Goal: Task Accomplishment & Management: Use online tool/utility

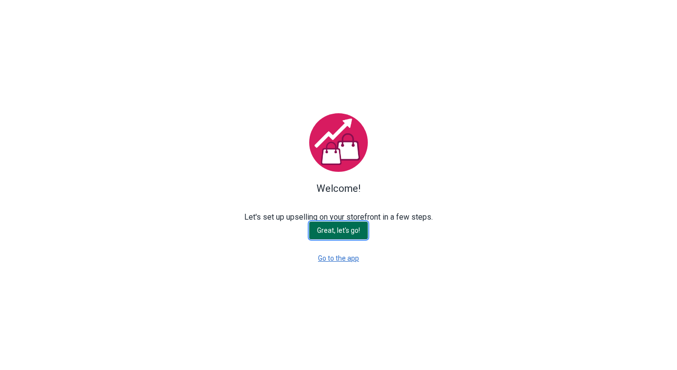
click at [351, 227] on span "Great, let's go!" at bounding box center [338, 231] width 43 height 8
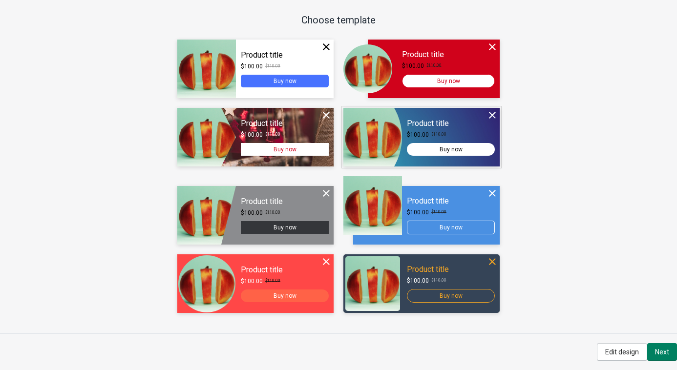
click at [461, 148] on div at bounding box center [421, 137] width 156 height 59
click at [452, 122] on div "Continue" at bounding box center [421, 137] width 156 height 59
click at [460, 148] on div "Continue" at bounding box center [421, 137] width 156 height 59
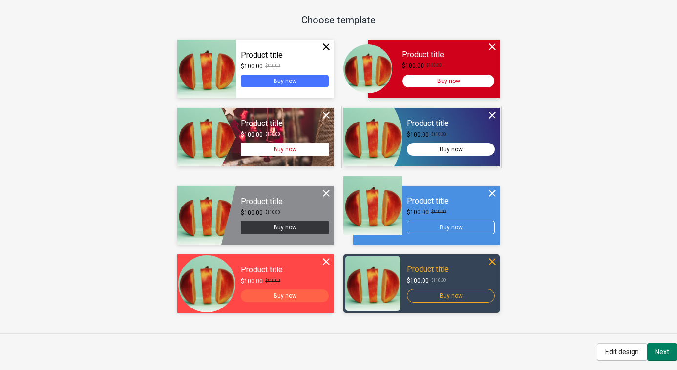
click at [456, 123] on div "Continue" at bounding box center [421, 137] width 156 height 59
click at [657, 345] on button "Next" at bounding box center [662, 352] width 30 height 18
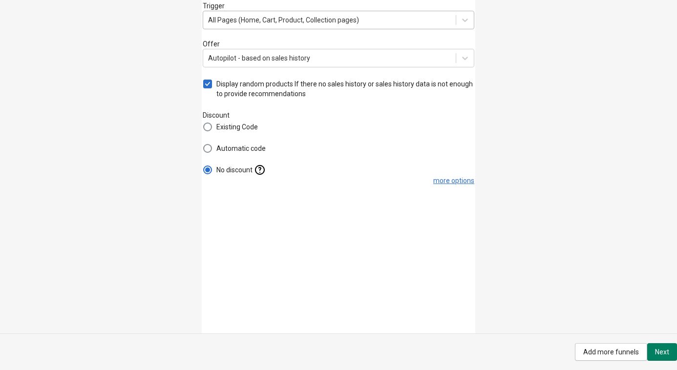
click at [303, 25] on div "All Pages (Home, Cart, Product, Collection pages)" at bounding box center [329, 20] width 252 height 16
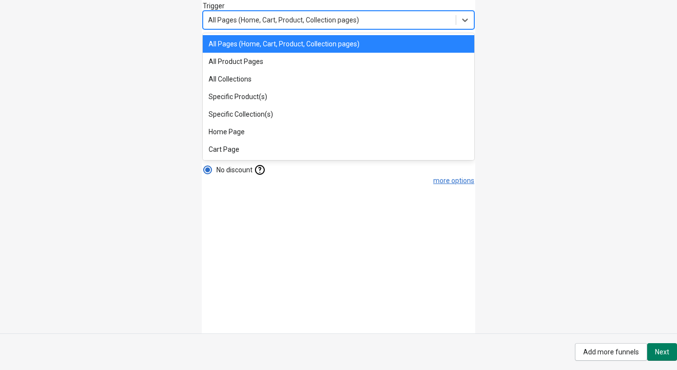
click at [302, 21] on span "All Pages (Home, Cart, Product, Collection pages)" at bounding box center [283, 20] width 151 height 8
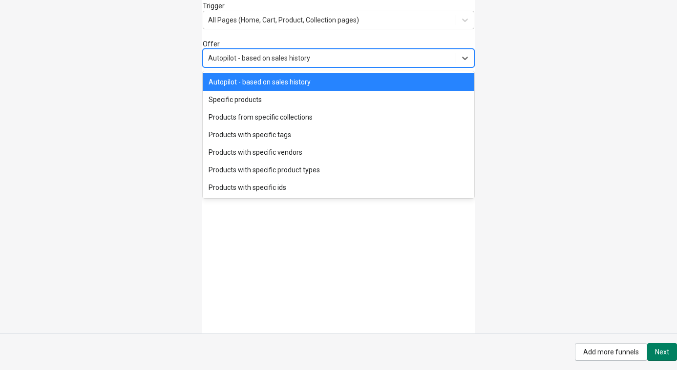
click at [250, 61] on div "Autopilot - based on sales history" at bounding box center [259, 58] width 102 height 10
click at [290, 57] on div "Autopilot - based on sales history" at bounding box center [259, 58] width 102 height 10
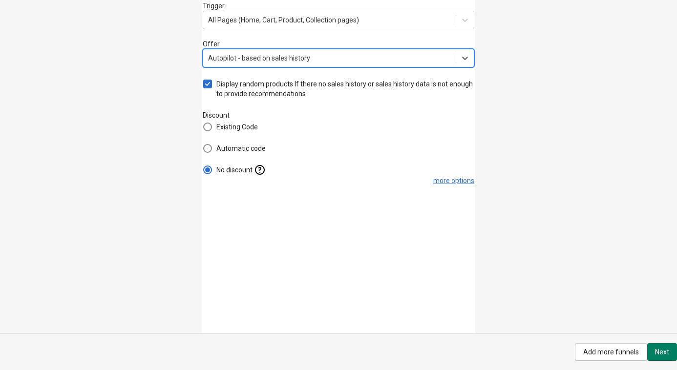
click at [444, 61] on div "Autopilot - based on sales history" at bounding box center [329, 58] width 252 height 16
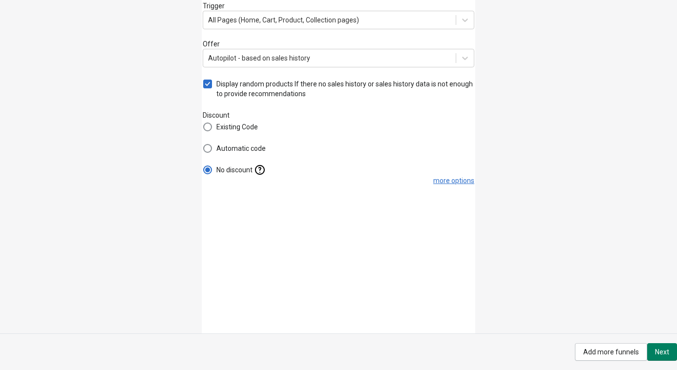
click at [502, 81] on div "Trigger All Pages (Home, Cart, Product, Collection pages) Offer Autopilot - bas…" at bounding box center [338, 166] width 677 height 333
click at [659, 349] on span "Next" at bounding box center [662, 352] width 14 height 8
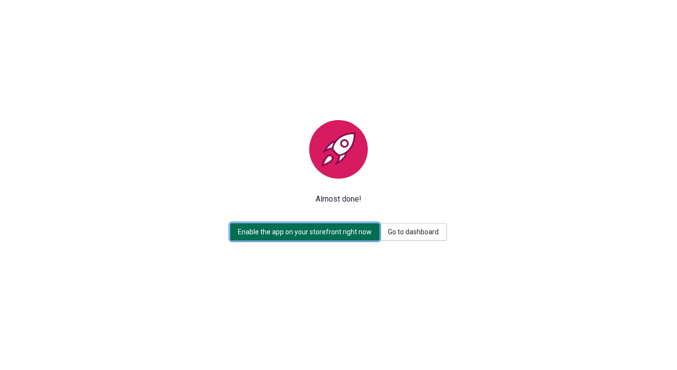
click at [343, 229] on span "Enable the app on your storefront right now" at bounding box center [305, 232] width 134 height 8
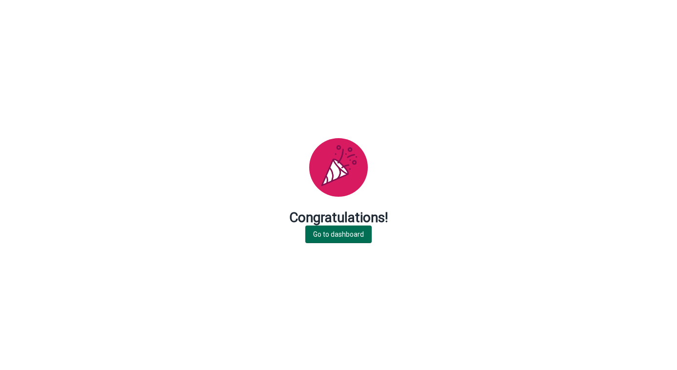
click at [349, 234] on span "Go to dashboard" at bounding box center [338, 234] width 51 height 8
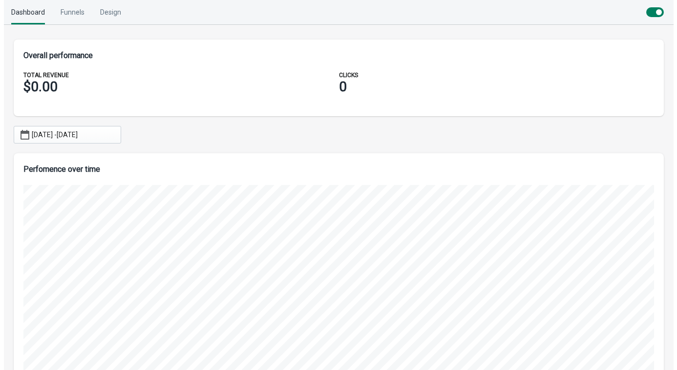
scroll to position [237, 650]
click at [111, 15] on div "Design" at bounding box center [106, 12] width 21 height 24
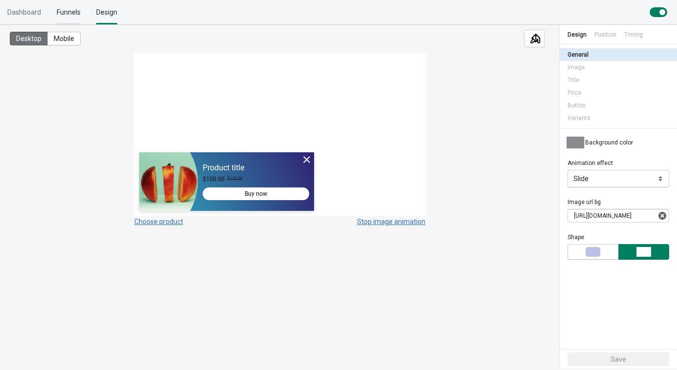
click at [63, 14] on div "Funnels" at bounding box center [69, 12] width 24 height 24
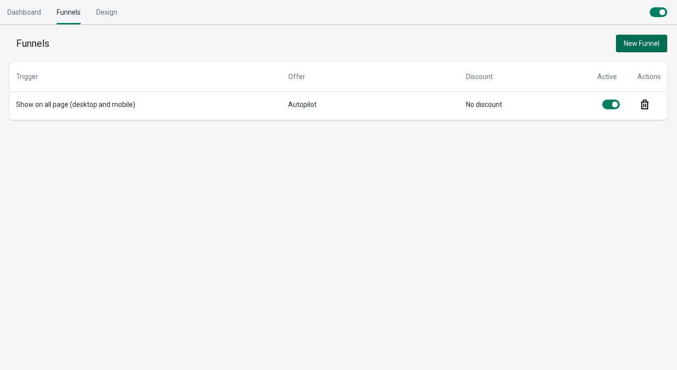
click at [634, 41] on span "New Funnel" at bounding box center [641, 44] width 36 height 8
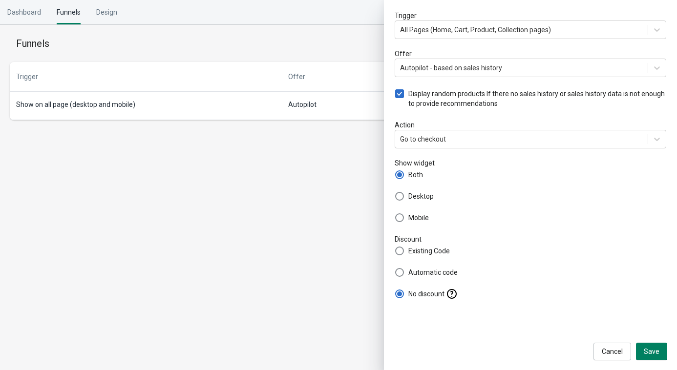
click at [619, 360] on div "Trigger All Pages (Home, Cart, Product, Collection pages) Offer Autopilot - bas…" at bounding box center [530, 185] width 293 height 370
click at [621, 353] on span "Cancel" at bounding box center [611, 352] width 21 height 8
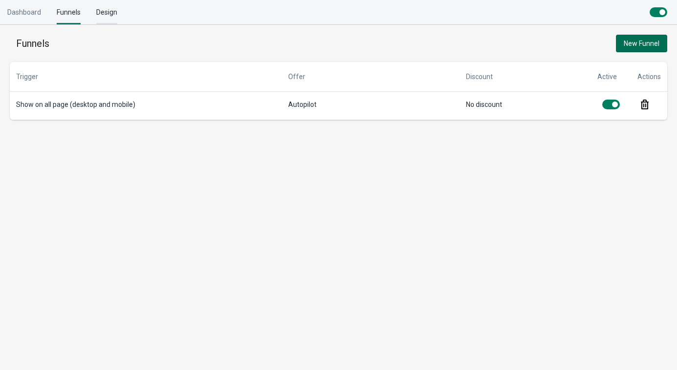
click at [97, 9] on div "Design" at bounding box center [106, 12] width 21 height 24
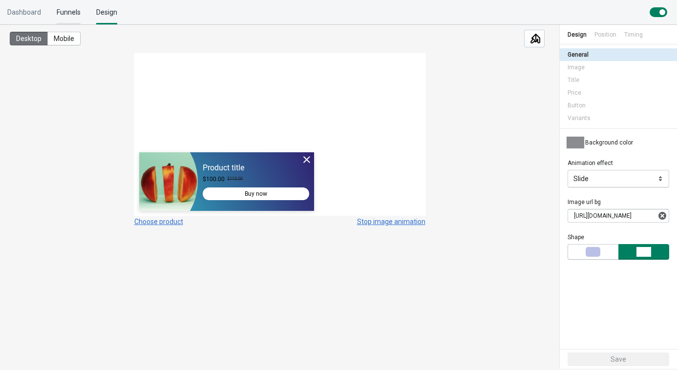
click at [65, 7] on div "Funnels" at bounding box center [69, 12] width 24 height 24
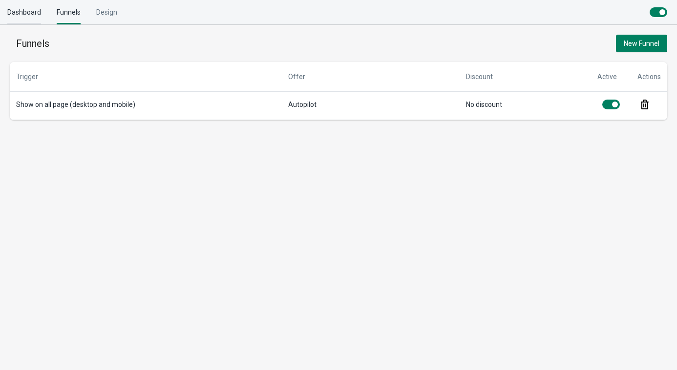
click at [24, 12] on div "Dashboard" at bounding box center [24, 12] width 34 height 24
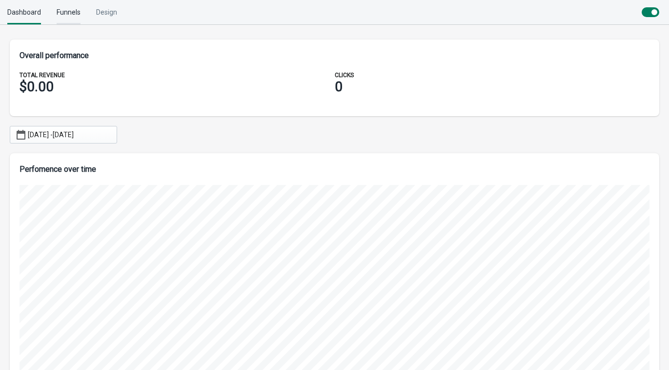
click at [68, 9] on div "Funnels" at bounding box center [69, 12] width 24 height 24
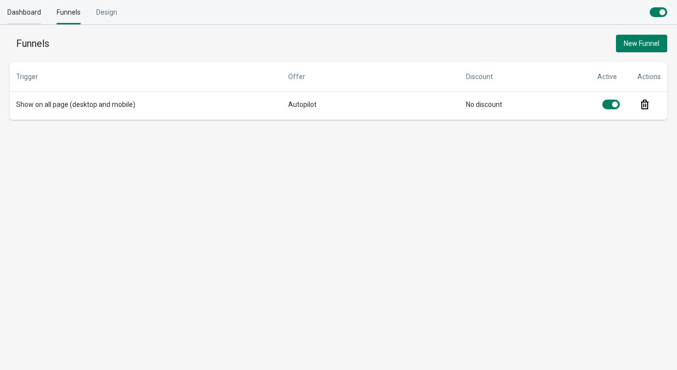
click at [25, 9] on div "Dashboard" at bounding box center [24, 12] width 34 height 24
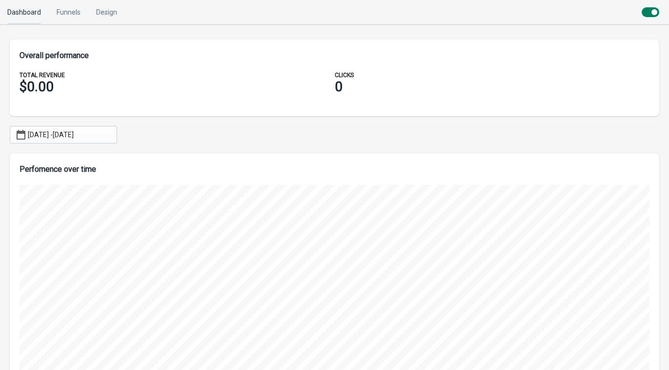
scroll to position [237, 650]
